Goal: Check status: Check status

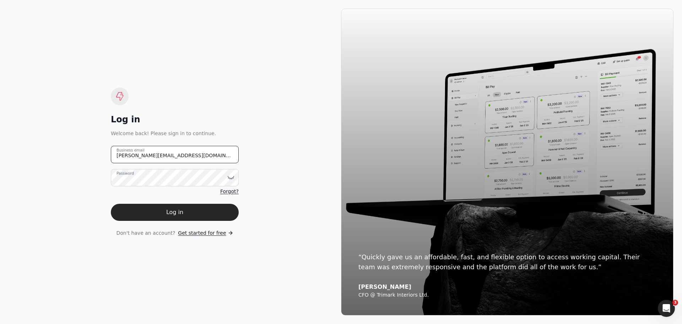
drag, startPoint x: 186, startPoint y: 155, endPoint x: 78, endPoint y: 160, distance: 108.1
click at [82, 160] on div "Log in Welcome back! Please sign in to continue. [PERSON_NAME][EMAIL_ADDRESS][D…" at bounding box center [175, 162] width 333 height 307
type email "[EMAIL_ADDRESS][DOMAIN_NAME]"
click at [231, 177] on icon at bounding box center [230, 177] width 7 height 7
click at [264, 206] on div "Log in Welcome back! Please sign in to continue. [EMAIL_ADDRESS][DOMAIN_NAME] B…" at bounding box center [175, 162] width 333 height 307
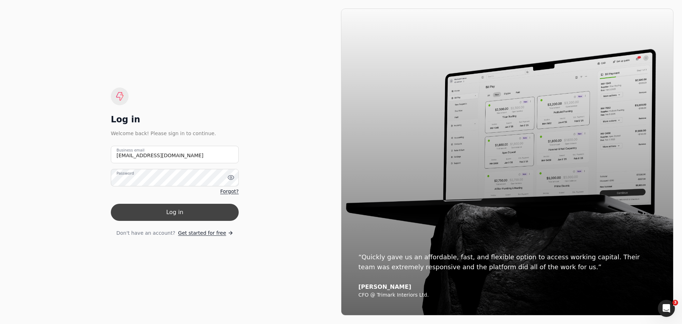
click at [187, 215] on button "Log in" at bounding box center [175, 212] width 128 height 17
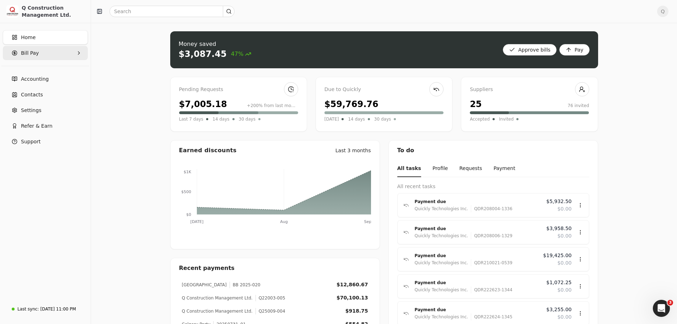
click at [34, 57] on span "Bill Pay" at bounding box center [30, 52] width 18 height 7
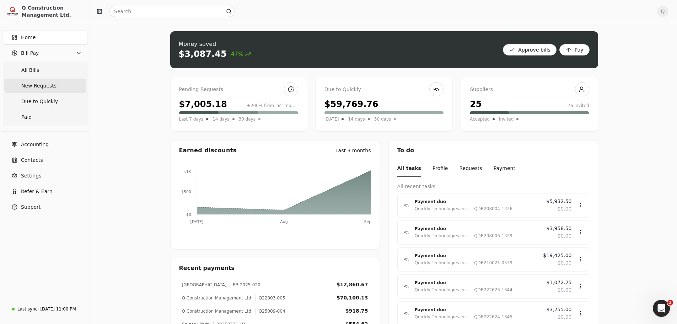
click at [32, 85] on span "New Requests" at bounding box center [38, 85] width 35 height 7
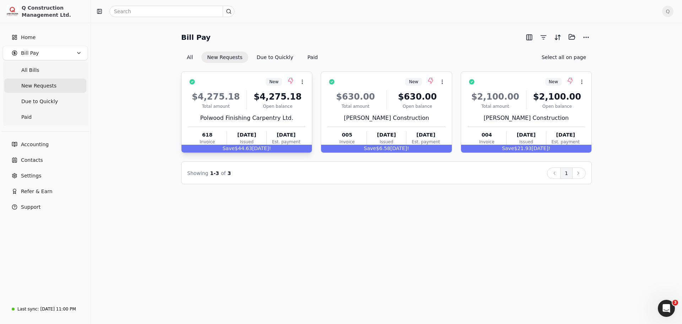
click at [299, 112] on div "$4,275.18 Total amount $4,275.18 Open balance Polwood Finishing Carpentry Ltd. …" at bounding box center [247, 116] width 118 height 61
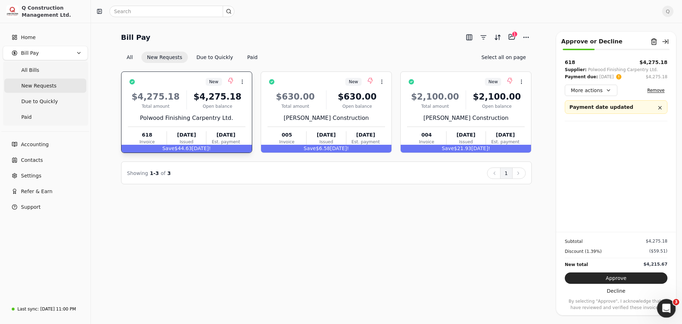
click at [668, 305] on icon "Open Intercom Messenger" at bounding box center [666, 307] width 12 height 12
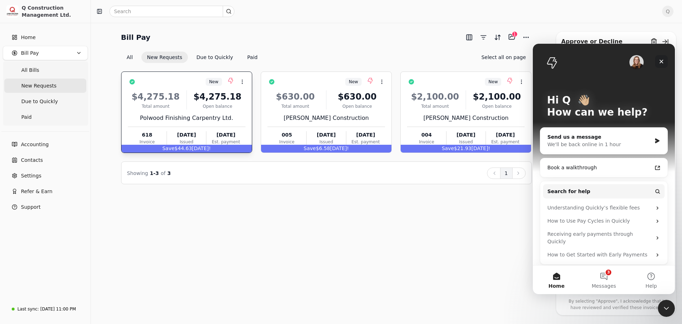
click at [660, 60] on icon "Close" at bounding box center [662, 62] width 4 height 4
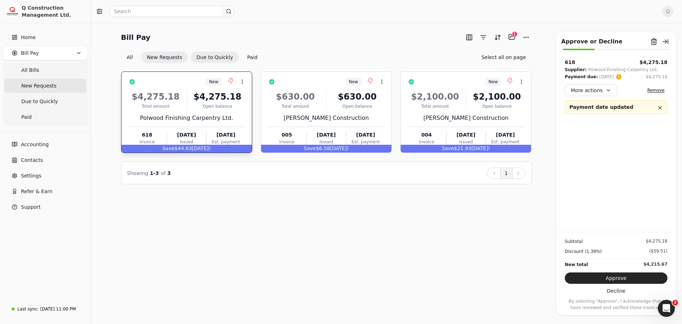
click at [208, 55] on button "Due to Quickly" at bounding box center [215, 57] width 48 height 11
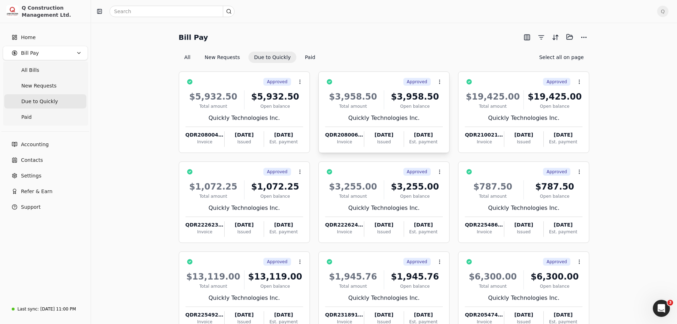
scroll to position [48, 0]
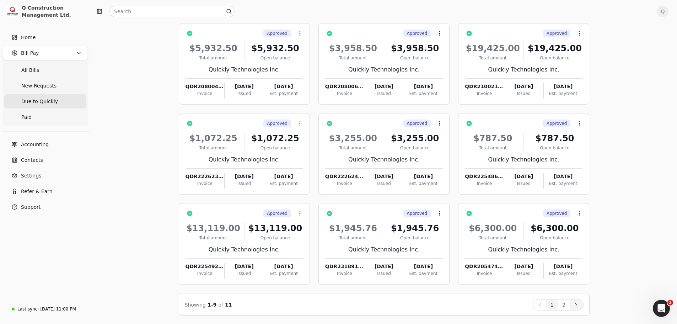
click at [575, 306] on icon at bounding box center [576, 305] width 6 height 6
